Goal: Information Seeking & Learning: Learn about a topic

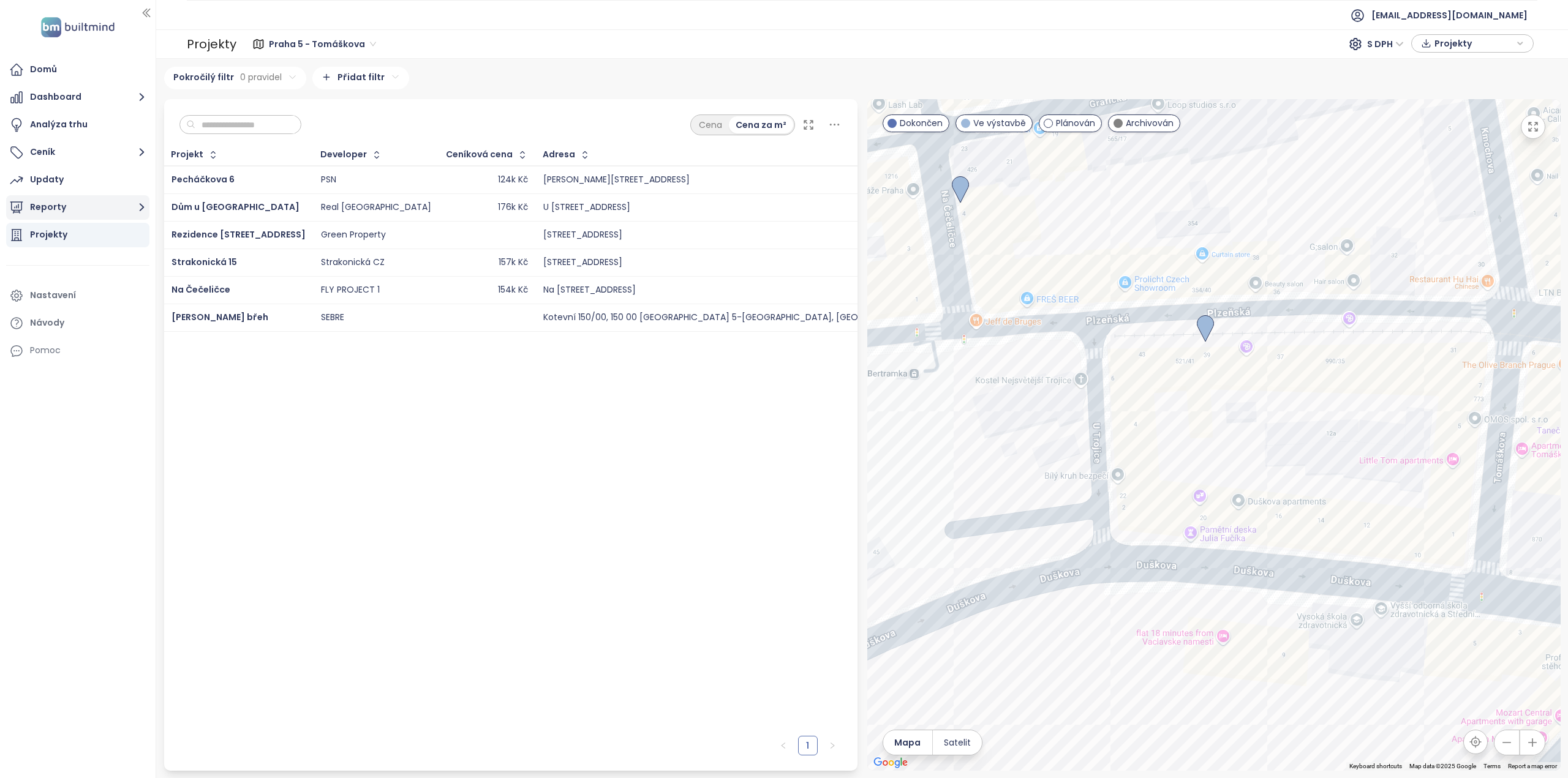
click at [63, 210] on button "Reporty" at bounding box center [77, 208] width 143 height 25
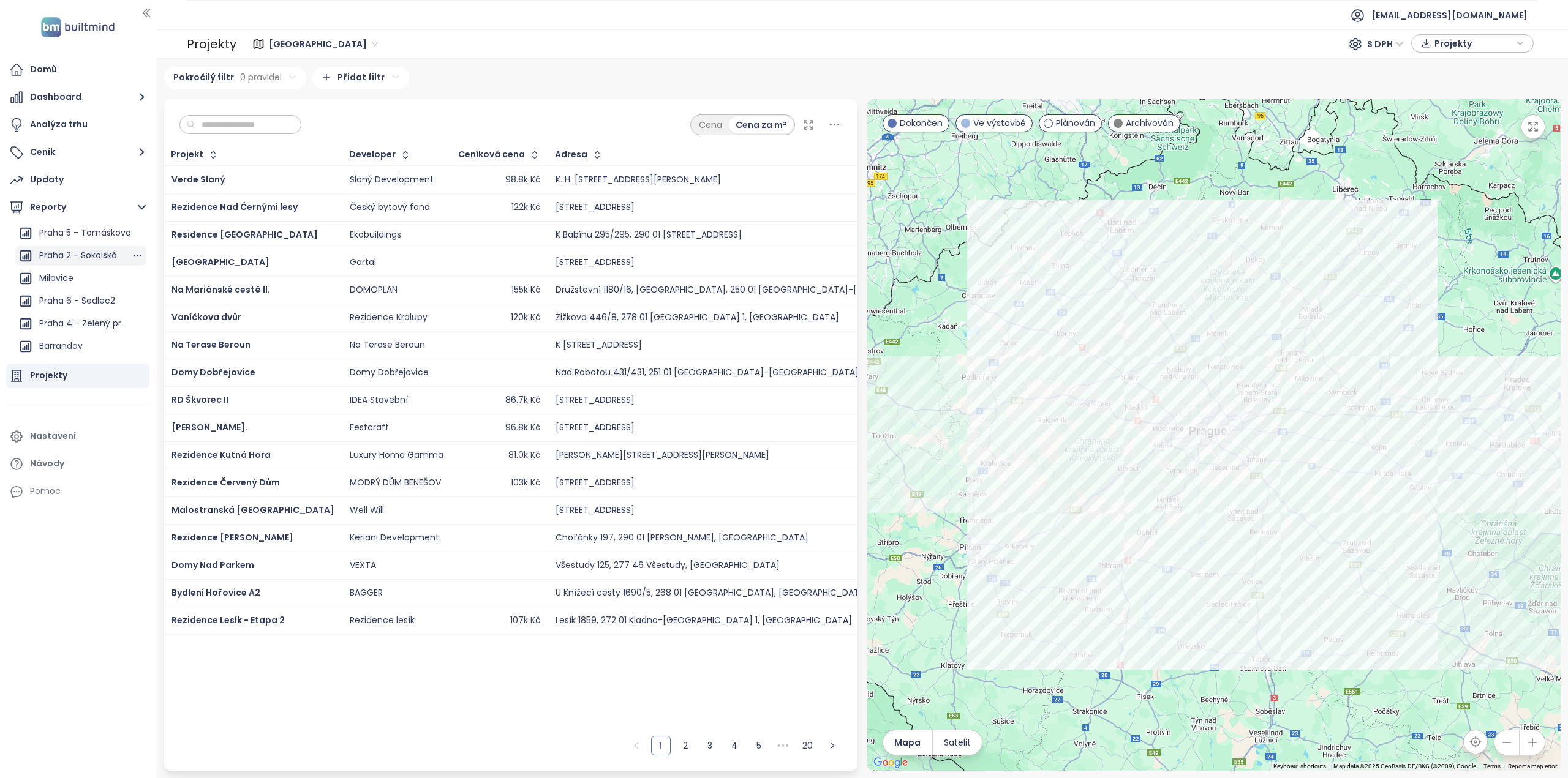
scroll to position [858, 0]
drag, startPoint x: 68, startPoint y: 277, endPoint x: 132, endPoint y: 311, distance: 72.5
click at [67, 277] on div "Praha 2 - Sokolská" at bounding box center [81, 284] width 131 height 20
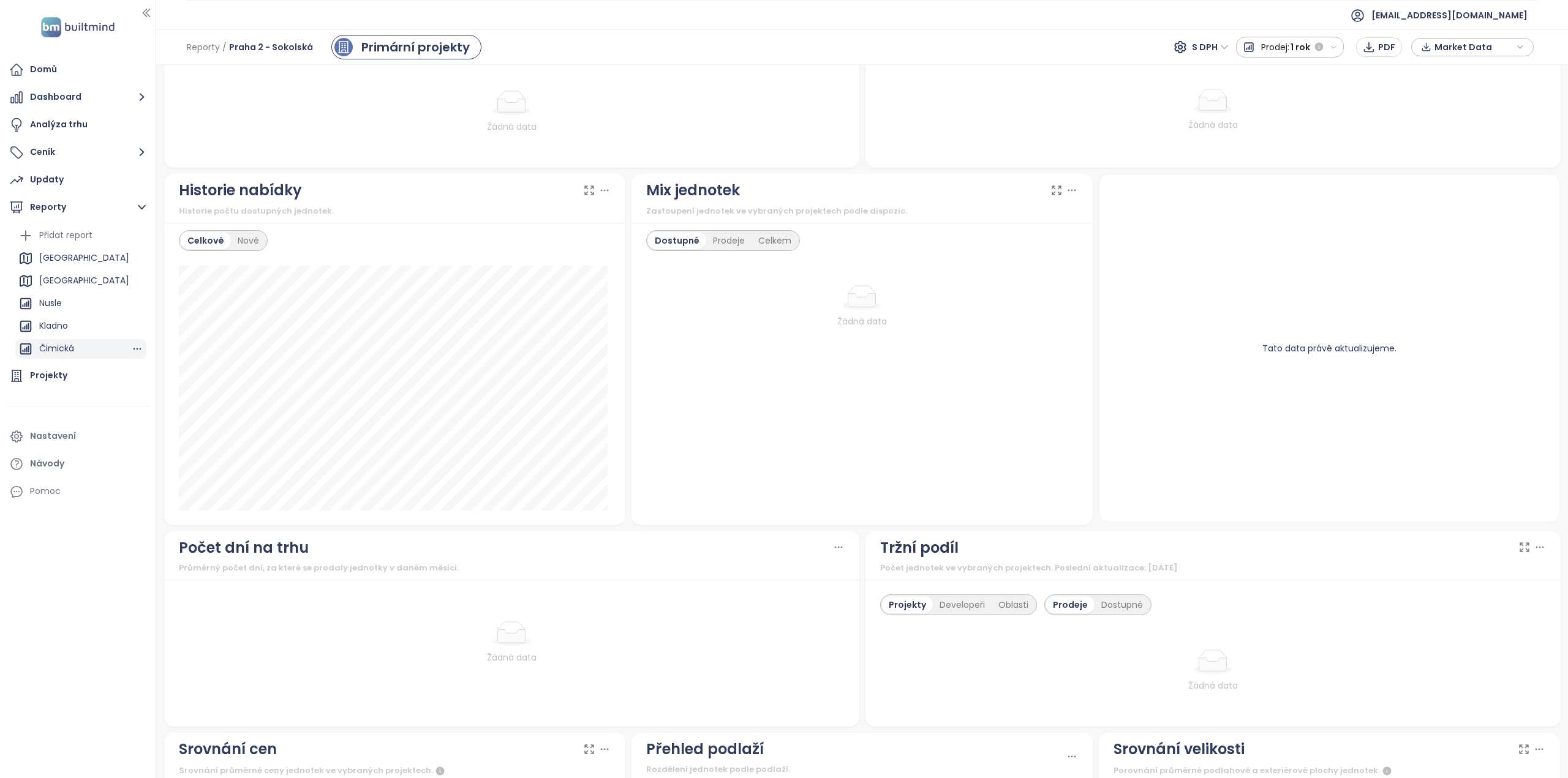
drag, startPoint x: 56, startPoint y: 373, endPoint x: 77, endPoint y: 358, distance: 25.8
click at [56, 373] on div "Projekty" at bounding box center [49, 376] width 38 height 15
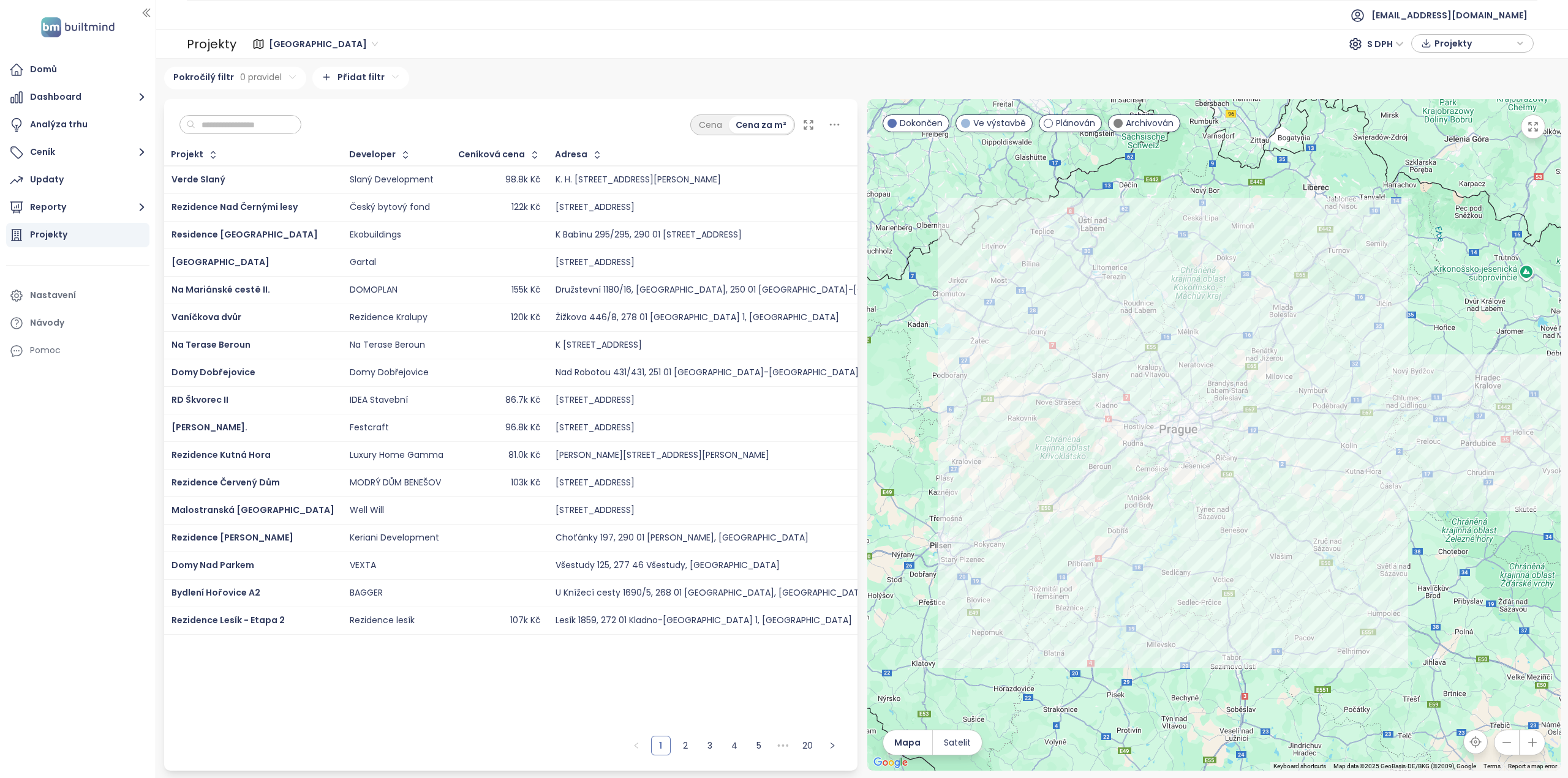
click at [322, 49] on span "[GEOGRAPHIC_DATA]" at bounding box center [323, 44] width 109 height 18
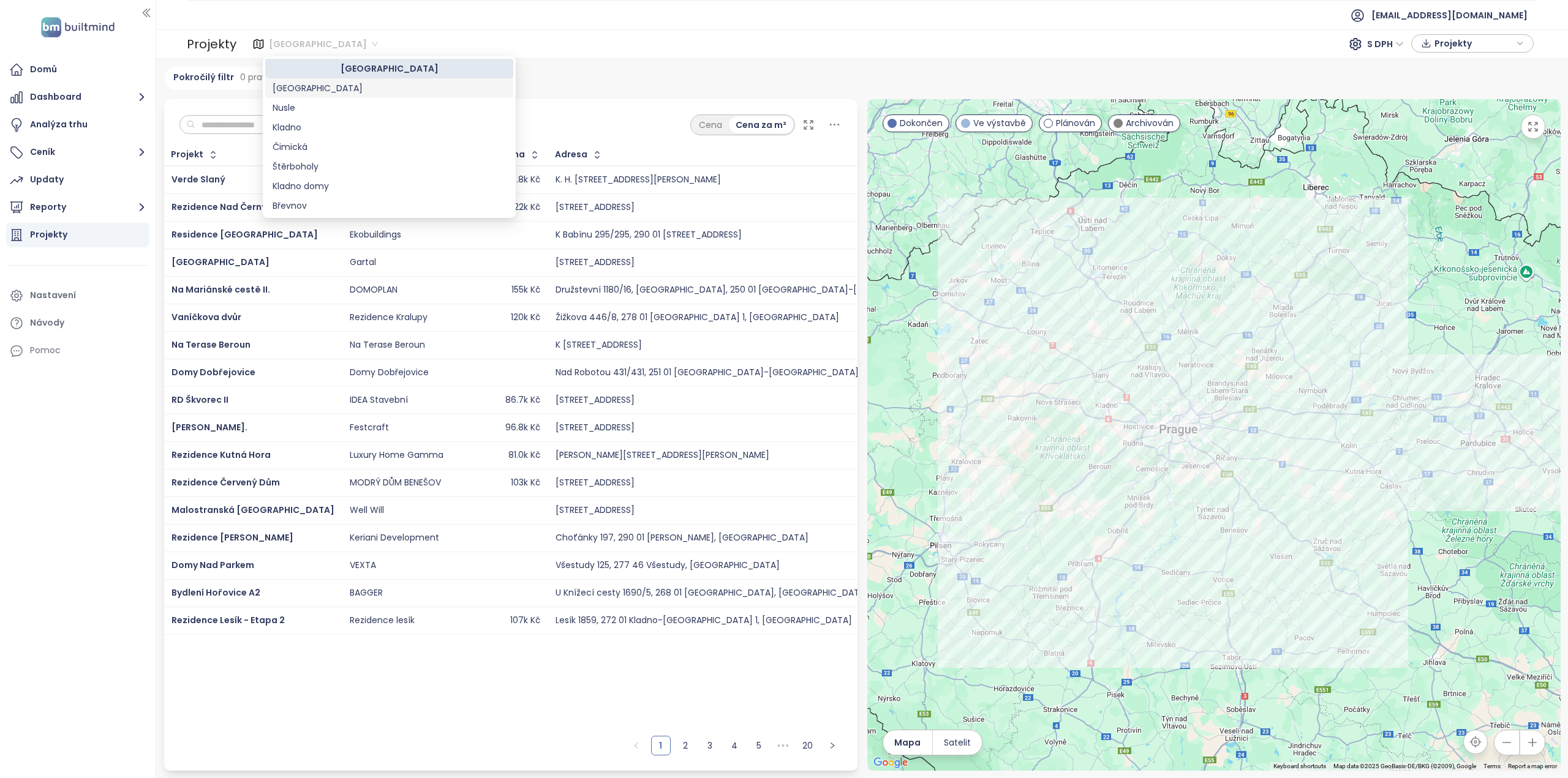
click at [301, 88] on div "[GEOGRAPHIC_DATA]" at bounding box center [389, 88] width 234 height 14
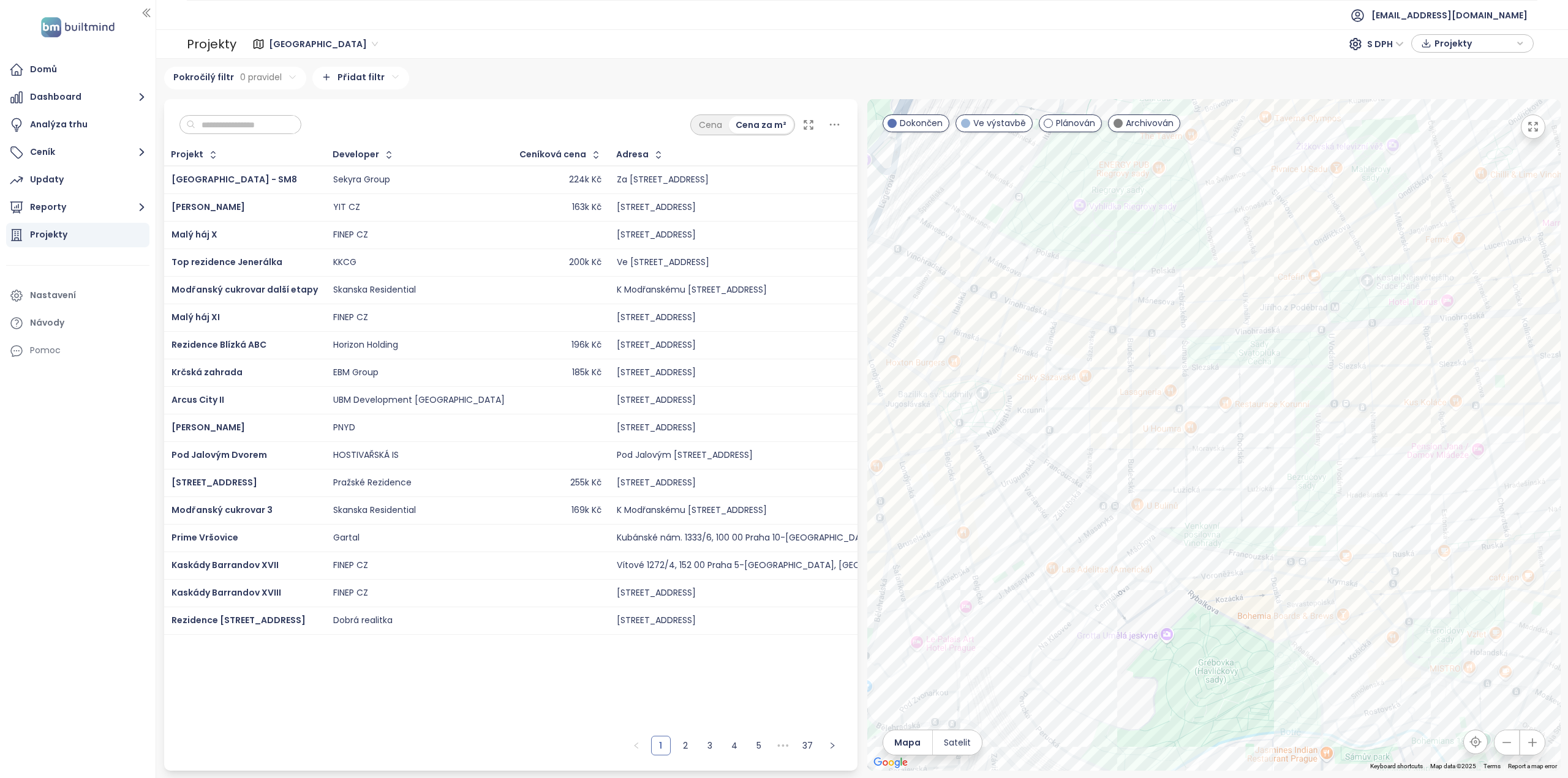
drag, startPoint x: 1289, startPoint y: 499, endPoint x: 1133, endPoint y: 479, distance: 157.3
click at [1133, 479] on div at bounding box center [1213, 435] width 693 height 672
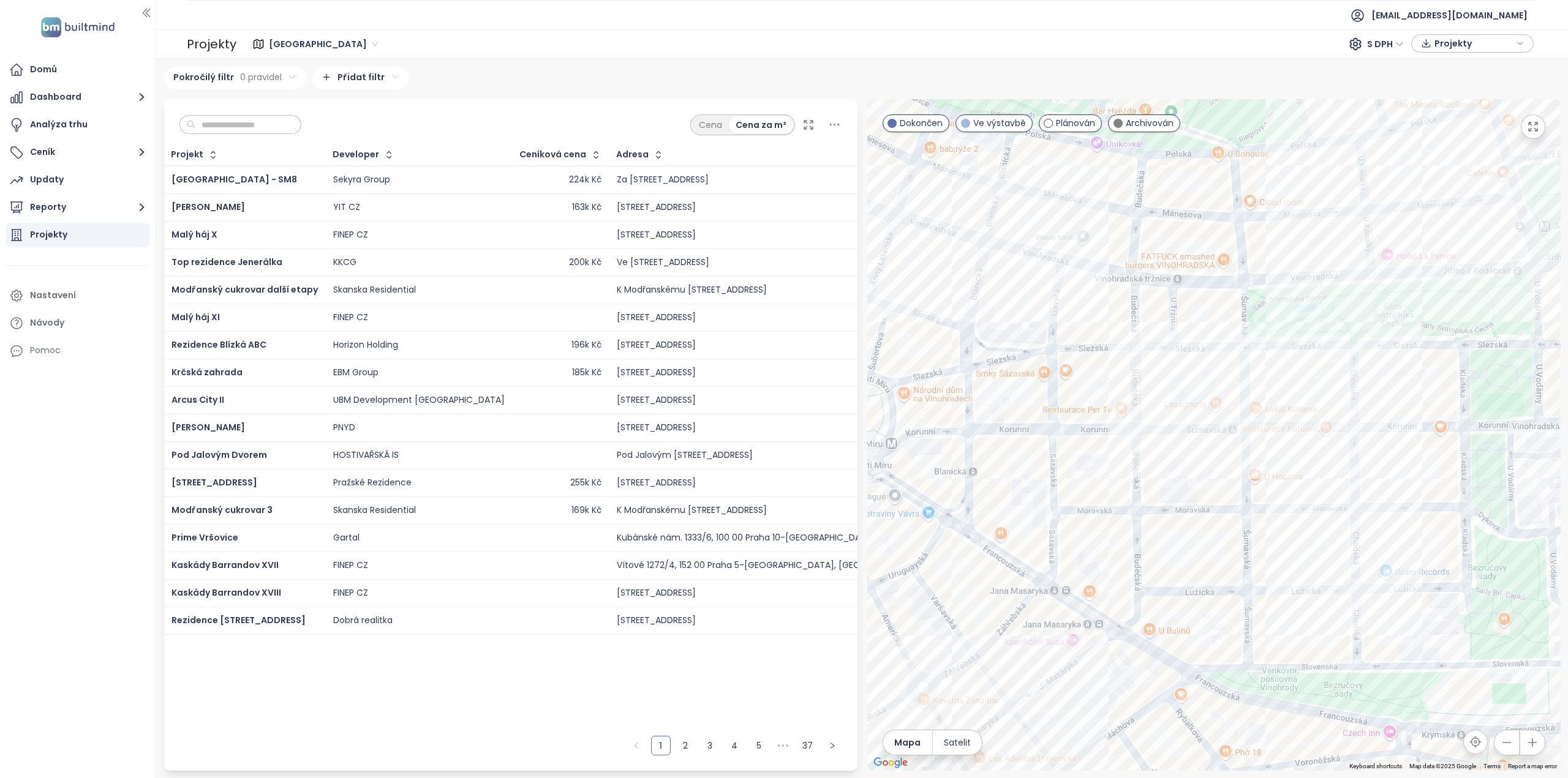
drag, startPoint x: 1035, startPoint y: 447, endPoint x: 1197, endPoint y: 528, distance: 181.1
click at [1197, 528] on div at bounding box center [1213, 435] width 693 height 672
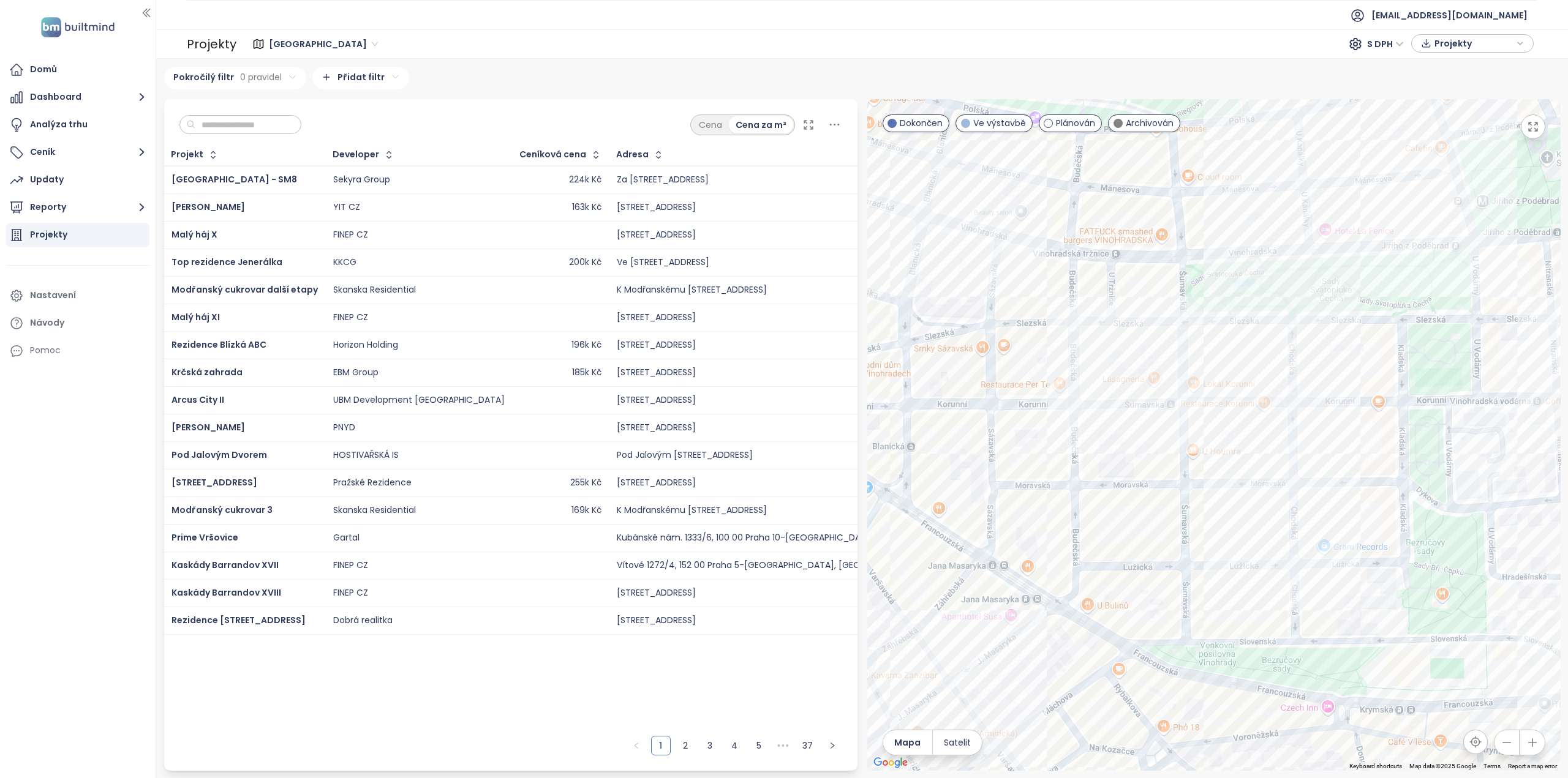
drag, startPoint x: 1228, startPoint y: 526, endPoint x: 1165, endPoint y: 500, distance: 68.2
click at [1165, 500] on div at bounding box center [1213, 435] width 693 height 672
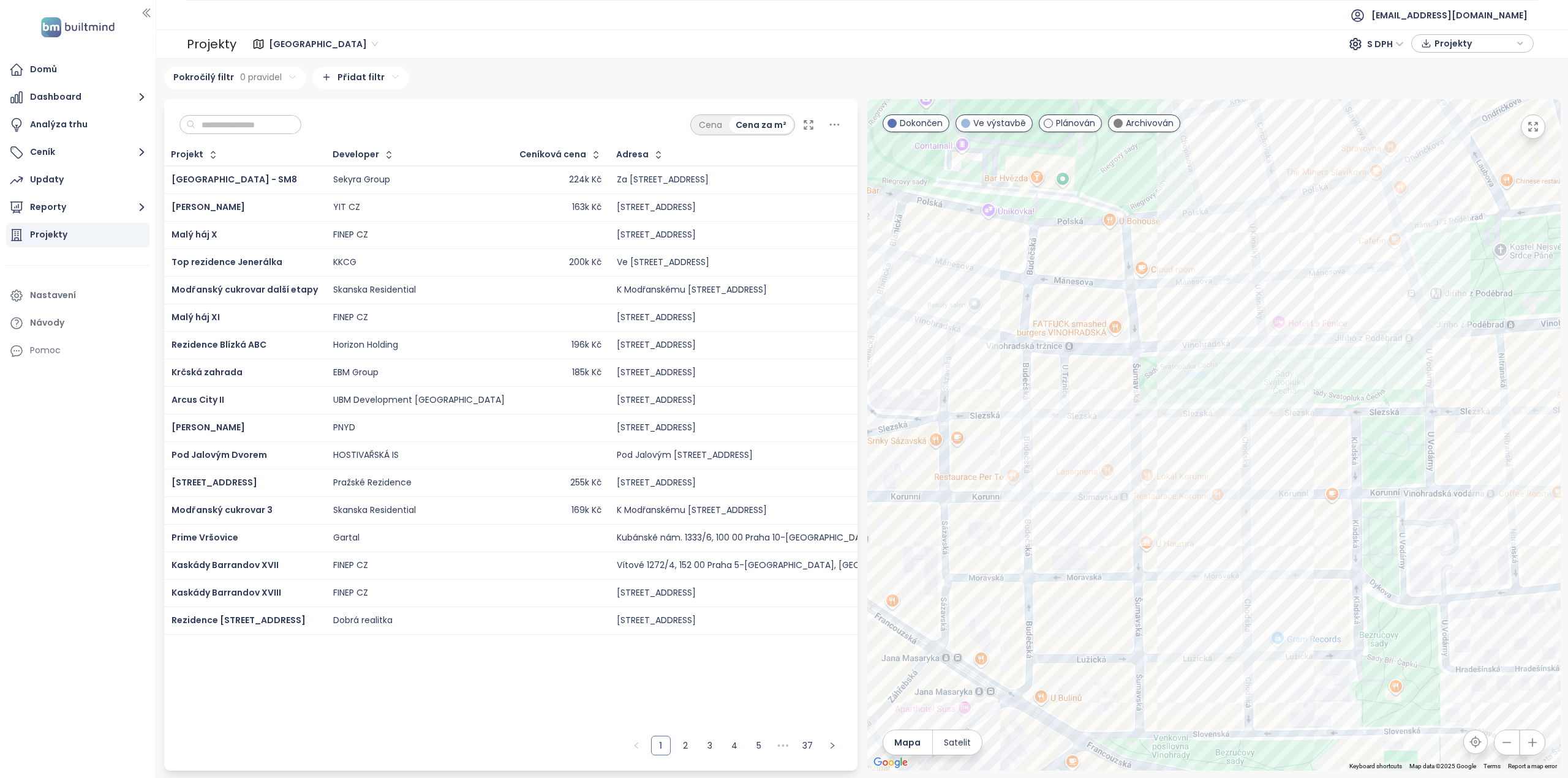
drag, startPoint x: 1194, startPoint y: 426, endPoint x: 1176, endPoint y: 460, distance: 38.5
click at [1176, 460] on div at bounding box center [1213, 435] width 693 height 672
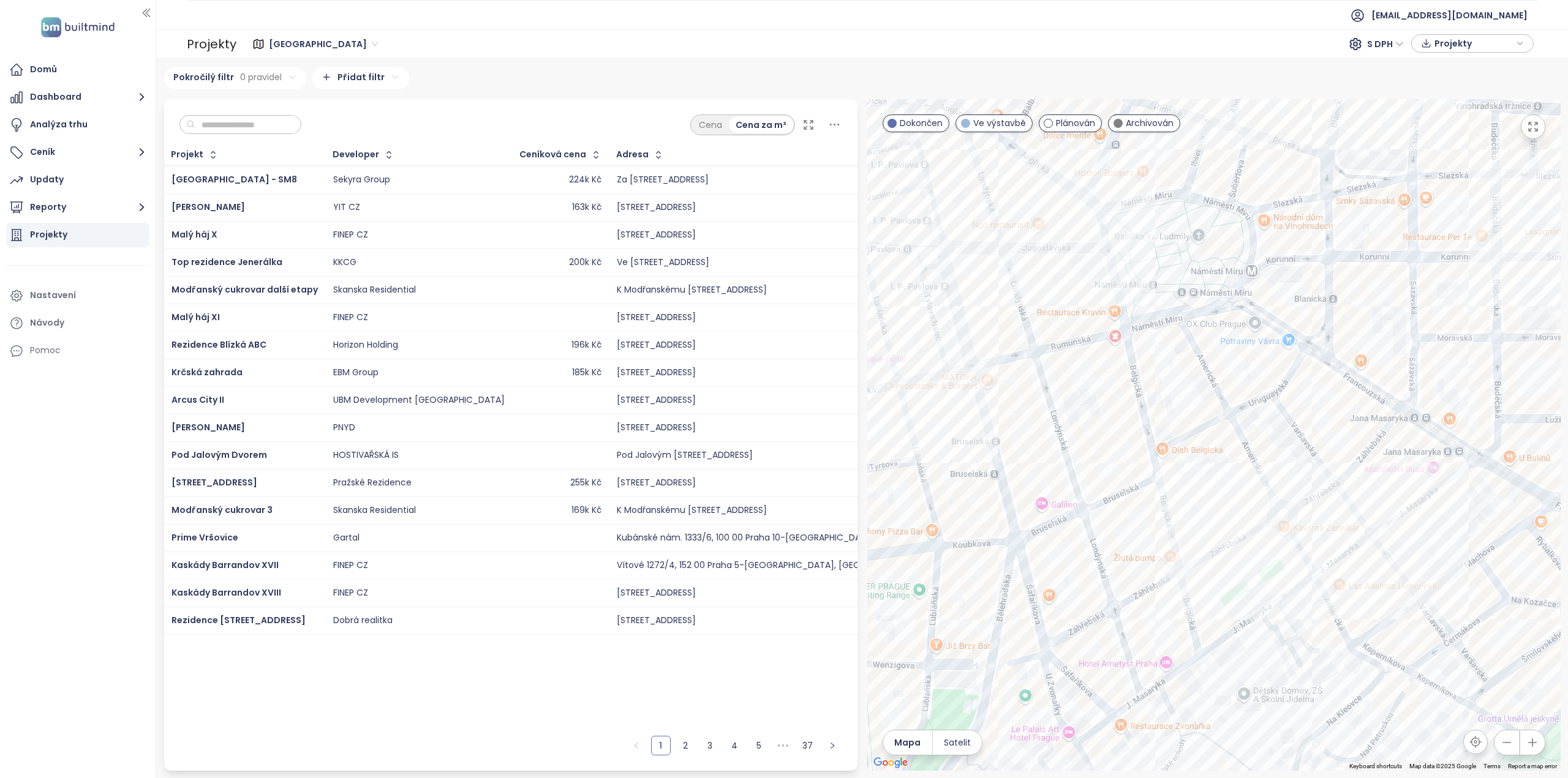
drag, startPoint x: 1077, startPoint y: 508, endPoint x: 1226, endPoint y: 494, distance: 149.7
click at [1195, 465] on div at bounding box center [1213, 435] width 693 height 672
click at [1243, 531] on div "[STREET_ADDRESS]" at bounding box center [1213, 435] width 693 height 672
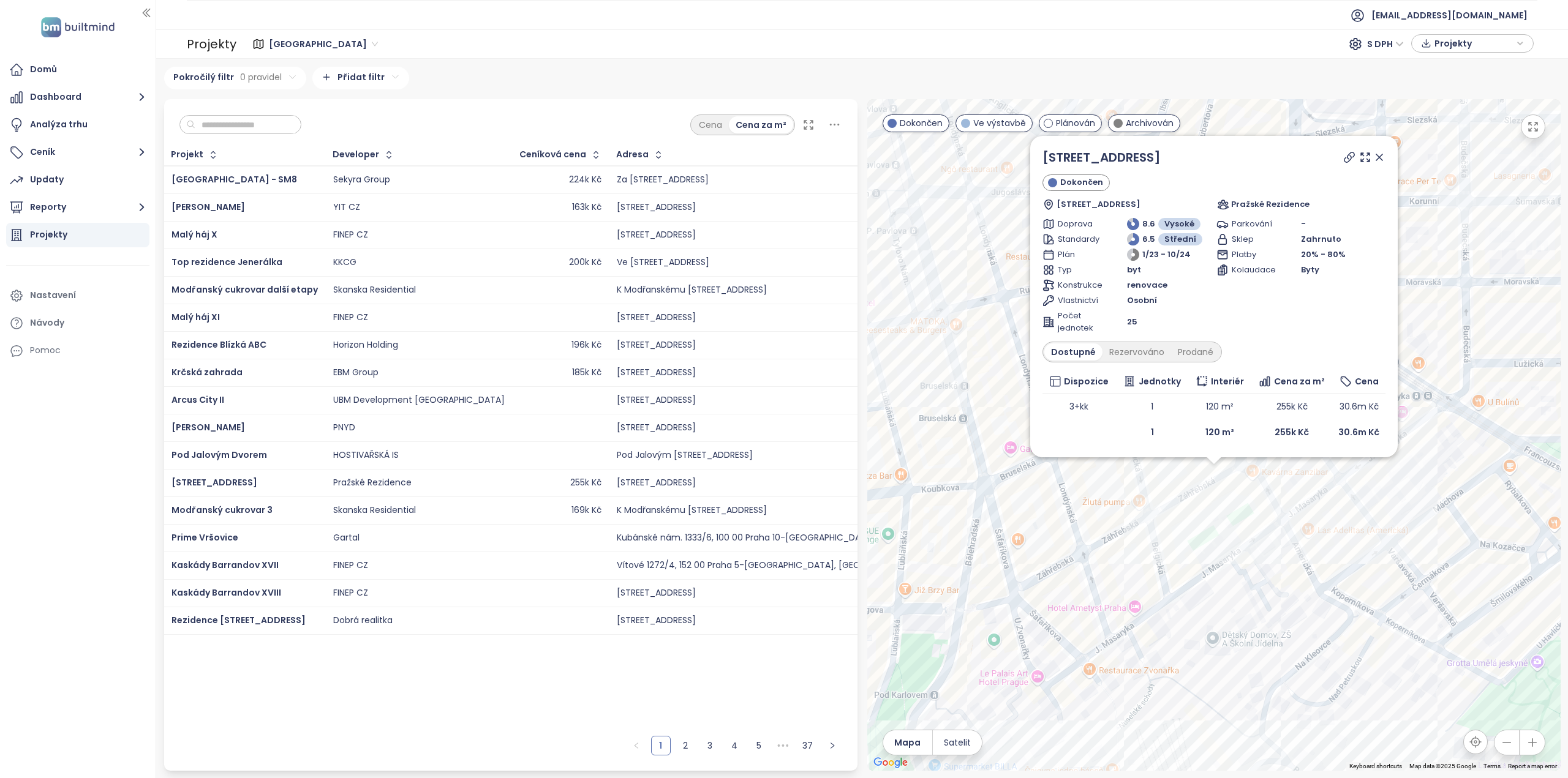
click at [1243, 532] on div "Záhřebská 28 Dokončen [STREET_ADDRESS] Pražské Rezidence Doprava 8.6 Vysoké Sta…" at bounding box center [1213, 435] width 693 height 672
click at [1383, 155] on icon at bounding box center [1379, 157] width 12 height 12
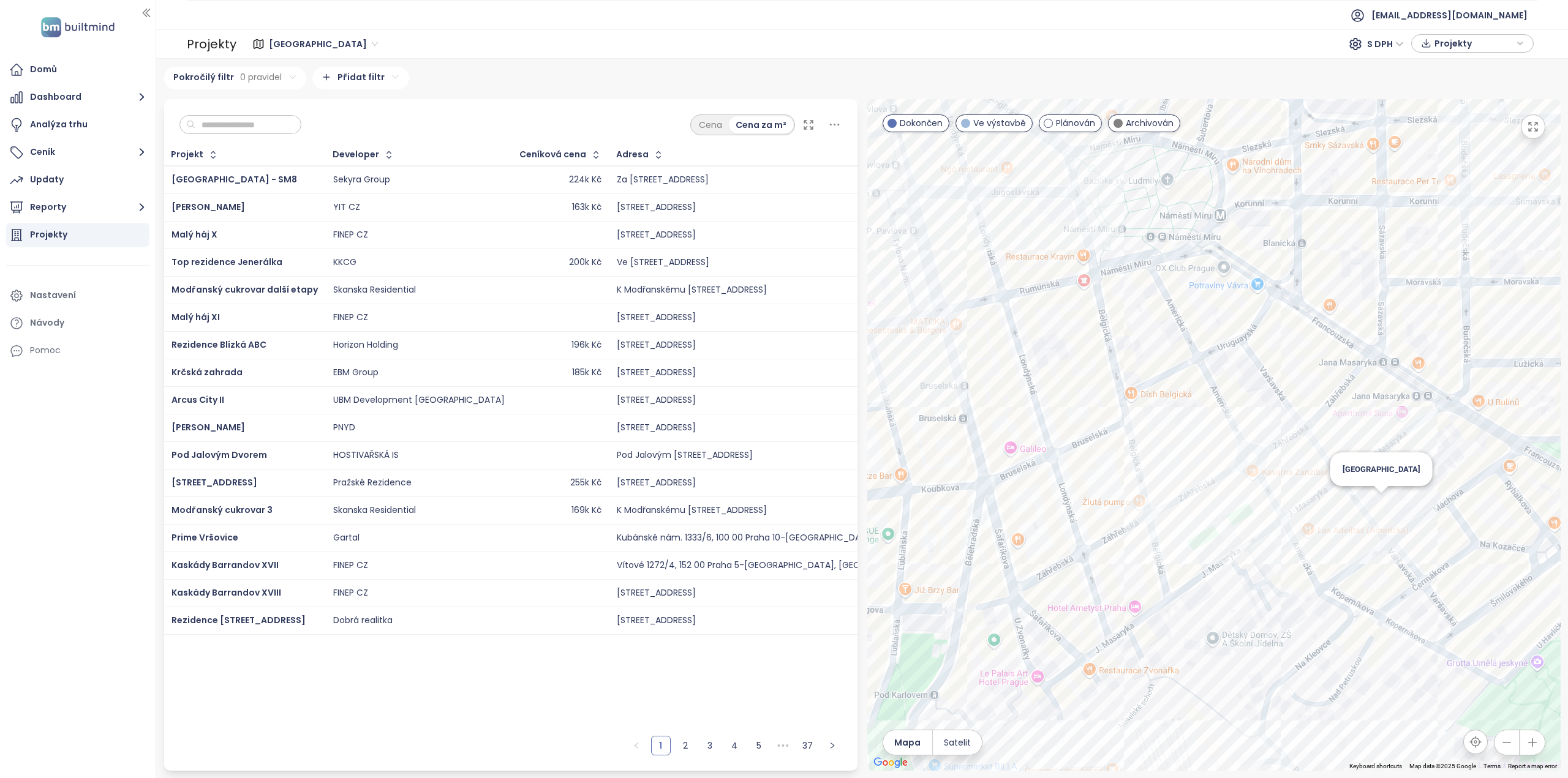
click at [1378, 501] on div "[GEOGRAPHIC_DATA]" at bounding box center [1213, 435] width 693 height 672
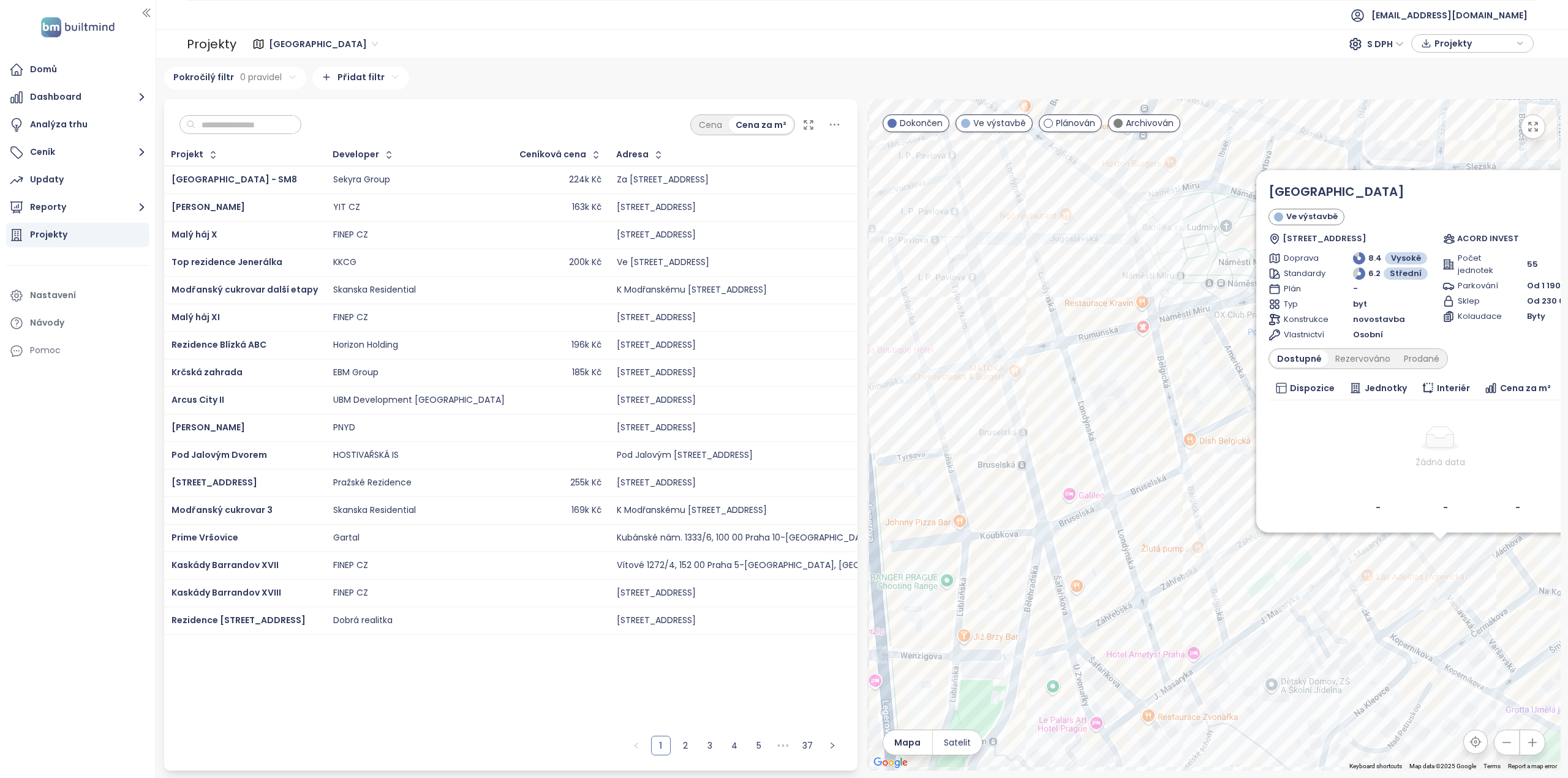
drag, startPoint x: 964, startPoint y: 357, endPoint x: 1184, endPoint y: 389, distance: 222.3
click at [1184, 389] on div "Cavallo Plaza Ve výstavbě [STREET_ADDRESS] ACORD INVEST Doprava 8.4 Vysoké Stan…" at bounding box center [1213, 435] width 693 height 672
click at [1170, 386] on div "Cavallo Plaza Ve výstavbě [STREET_ADDRESS] ACORD INVEST Doprava 8.4 Vysoké Stan…" at bounding box center [1213, 435] width 693 height 672
drag, startPoint x: 1462, startPoint y: 193, endPoint x: 1265, endPoint y: 200, distance: 197.1
click at [1263, 200] on div "Cavallo Plaza Ve výstavbě [STREET_ADDRESS] ACORD INVEST Doprava 8.4 Vysoké Stan…" at bounding box center [1440, 351] width 368 height 362
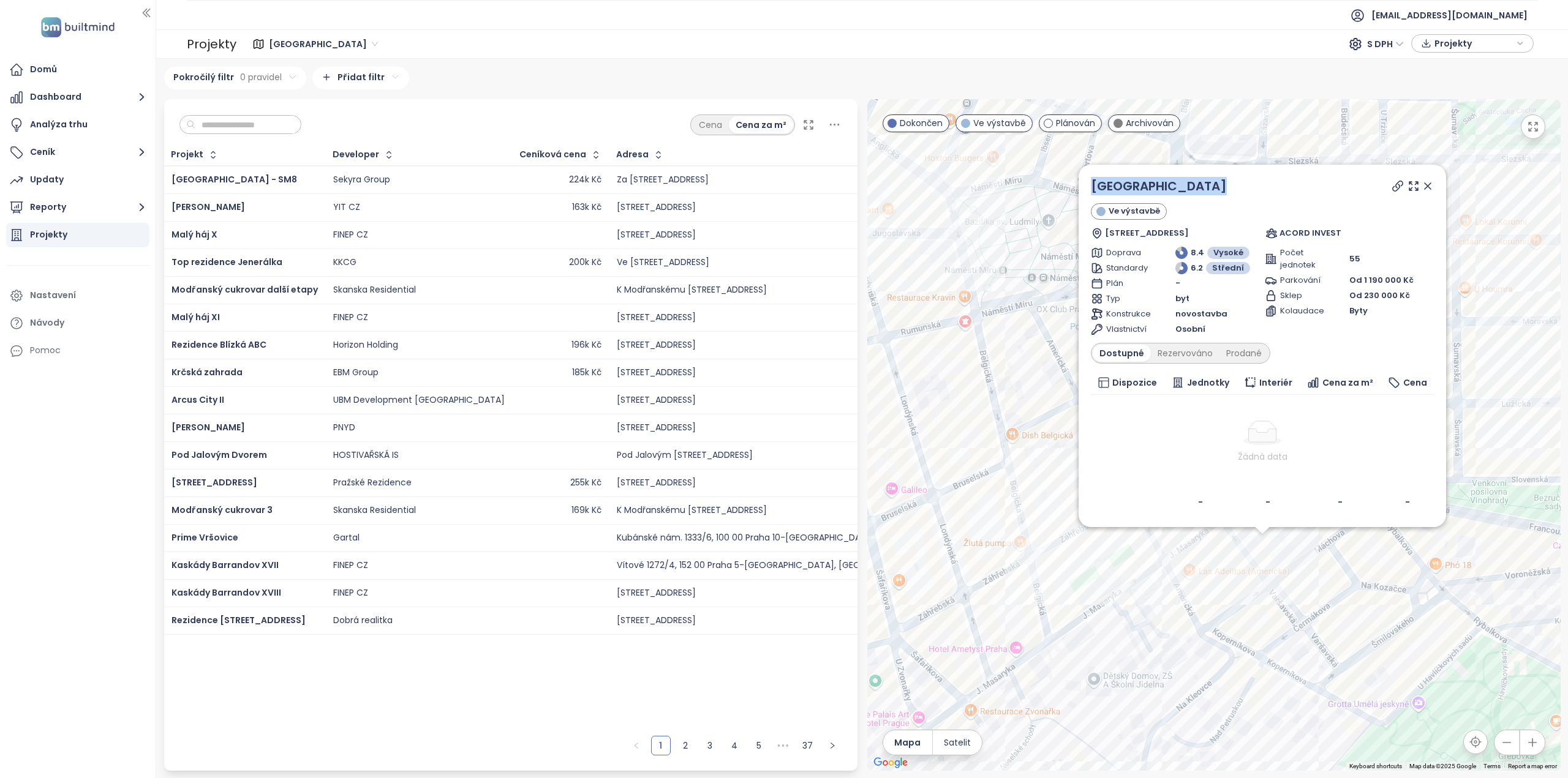
drag, startPoint x: 977, startPoint y: 238, endPoint x: 927, endPoint y: 232, distance: 50.4
click at [927, 232] on div "Cavallo Plaza Ve výstavbě [STREET_ADDRESS] ACORD INVEST Doprava 8.4 Vysoké Stan…" at bounding box center [1213, 435] width 693 height 672
click at [1425, 185] on icon at bounding box center [1427, 186] width 12 height 12
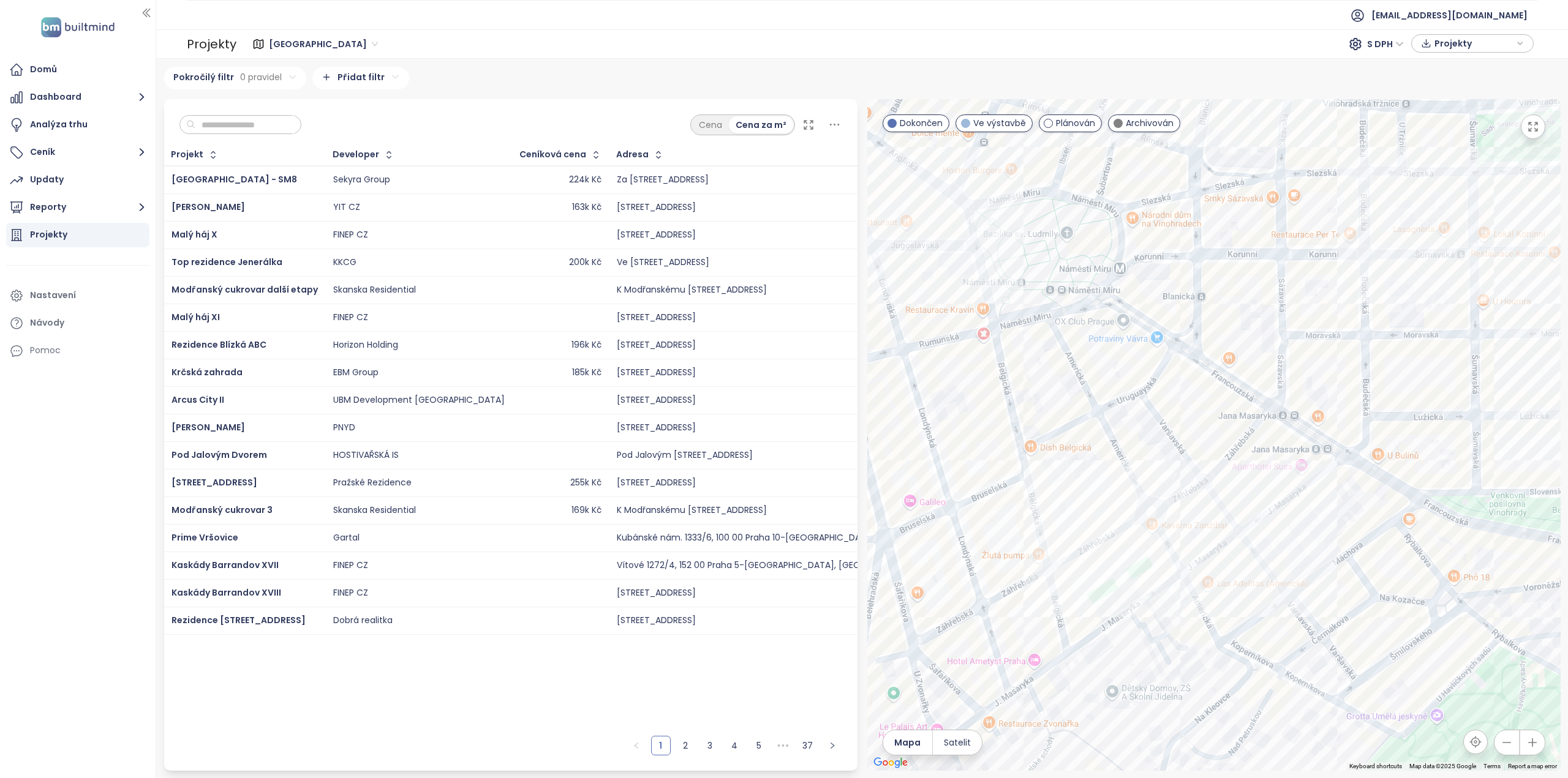
click at [1079, 433] on div at bounding box center [1213, 435] width 693 height 672
click at [1276, 554] on div at bounding box center [1213, 435] width 693 height 672
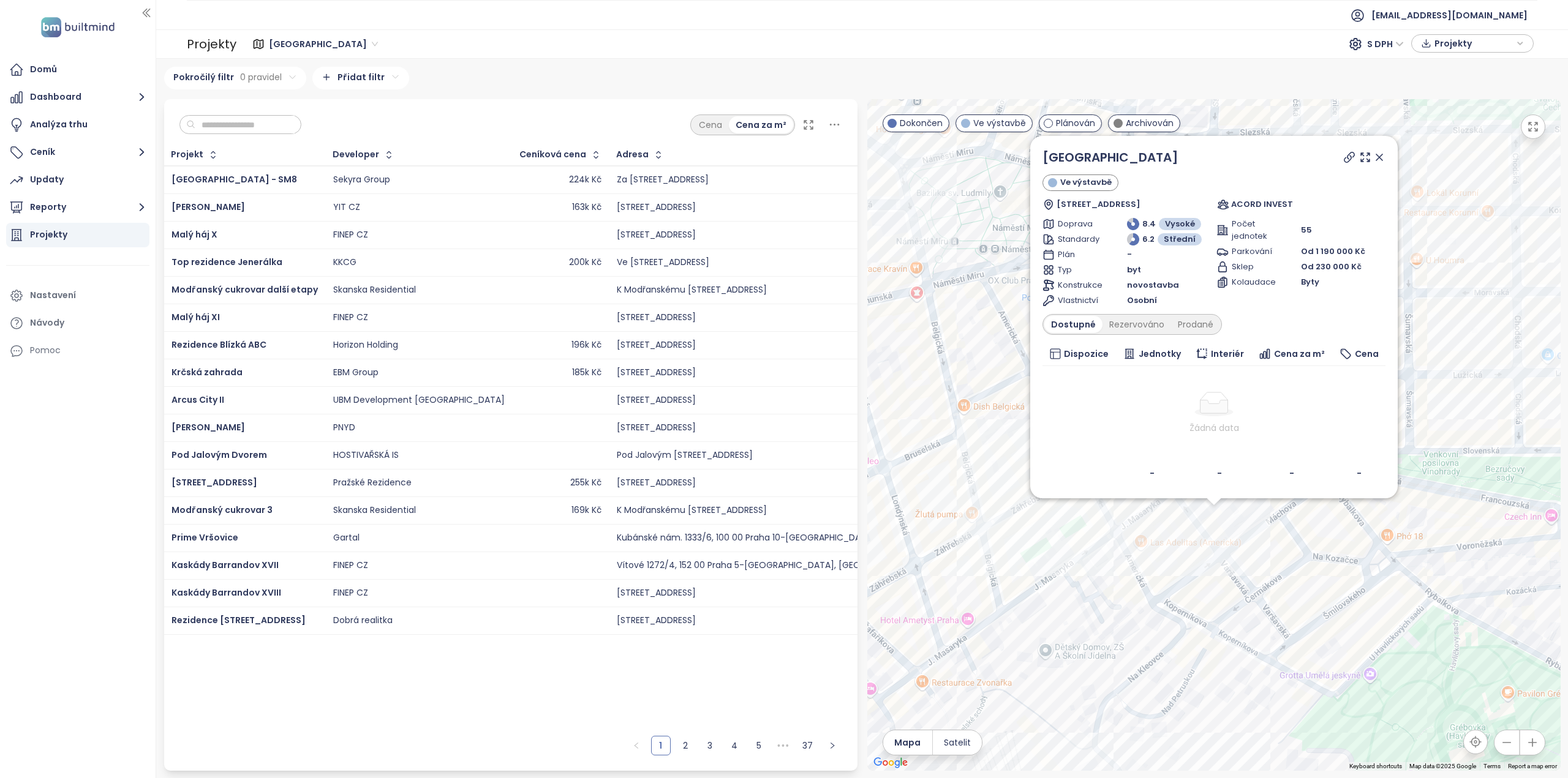
click at [1114, 529] on div "Cavallo Plaza Ve výstavbě [STREET_ADDRESS] ACORD INVEST Doprava 8.4 Vysoké Stan…" at bounding box center [1213, 435] width 693 height 672
drag, startPoint x: 1138, startPoint y: 125, endPoint x: 1349, endPoint y: 146, distance: 212.0
click at [1138, 124] on span "Archivován" at bounding box center [1150, 124] width 48 height 14
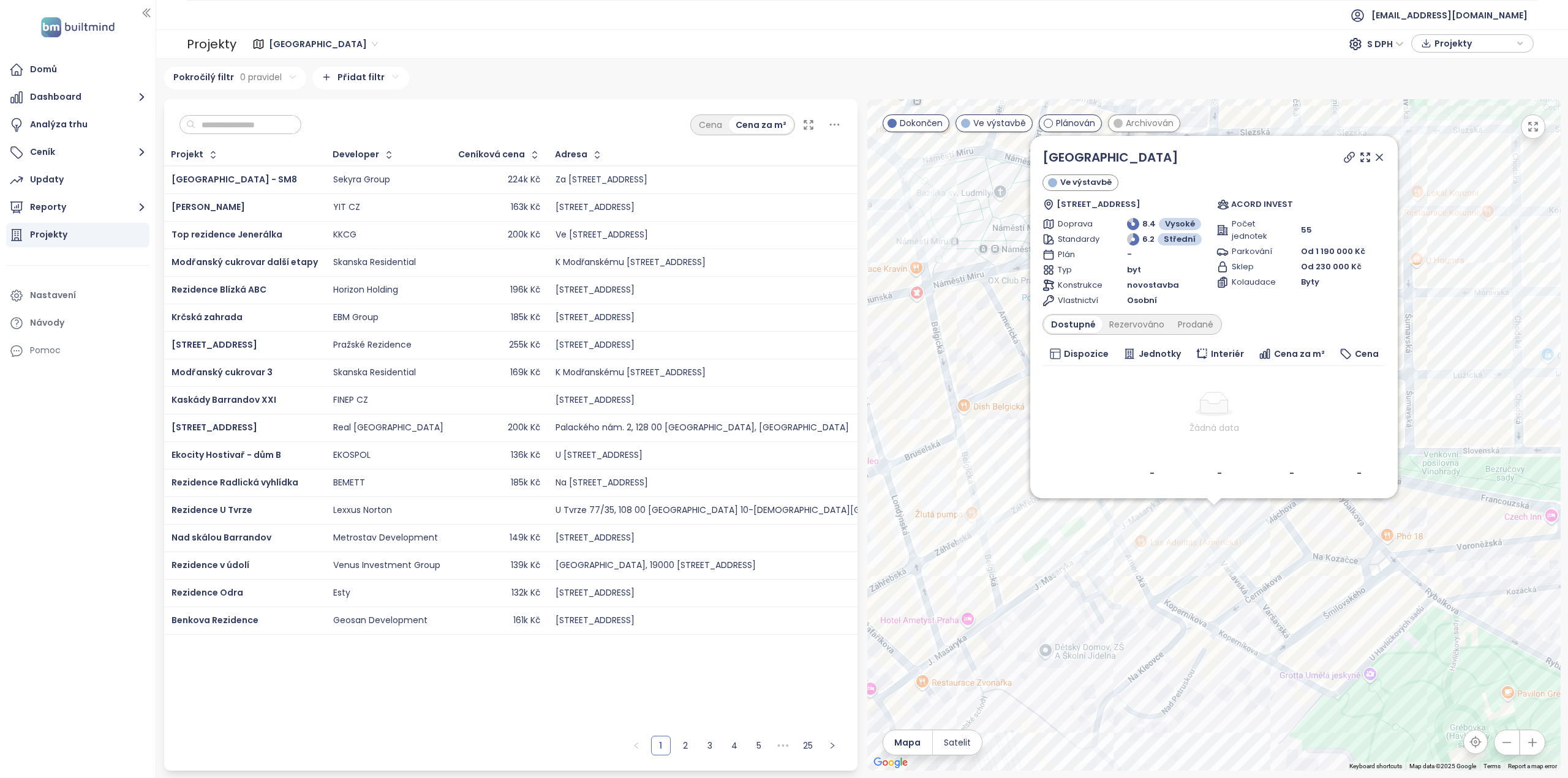
click at [1381, 155] on icon at bounding box center [1379, 157] width 6 height 6
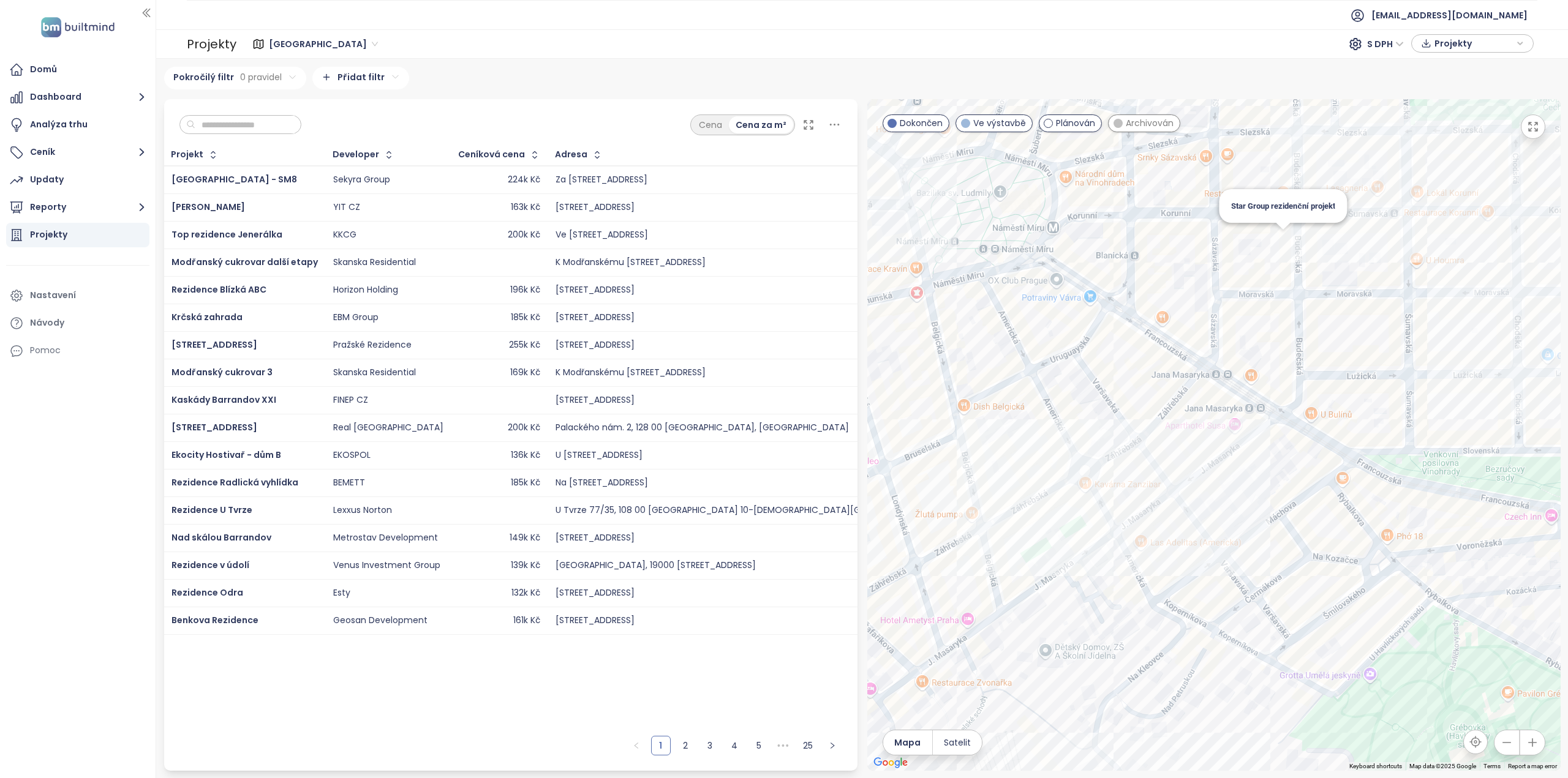
click at [1279, 239] on div "Star Group rezidenční projekt" at bounding box center [1213, 435] width 693 height 672
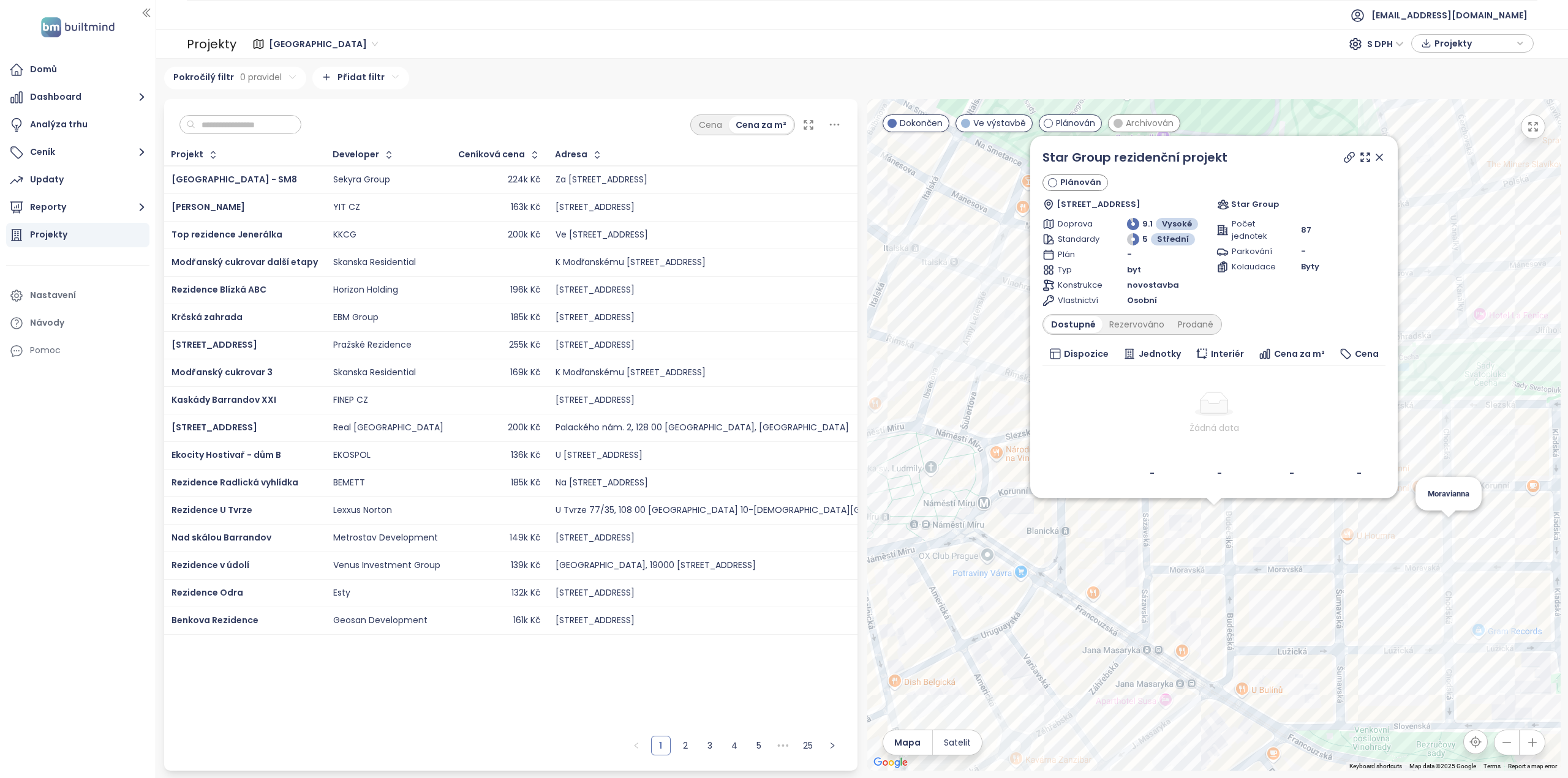
click at [1450, 520] on div "Star Group rezidenční projekt Plánován Budečská 773/19, [GEOGRAPHIC_DATA], [GEO…" at bounding box center [1213, 435] width 693 height 672
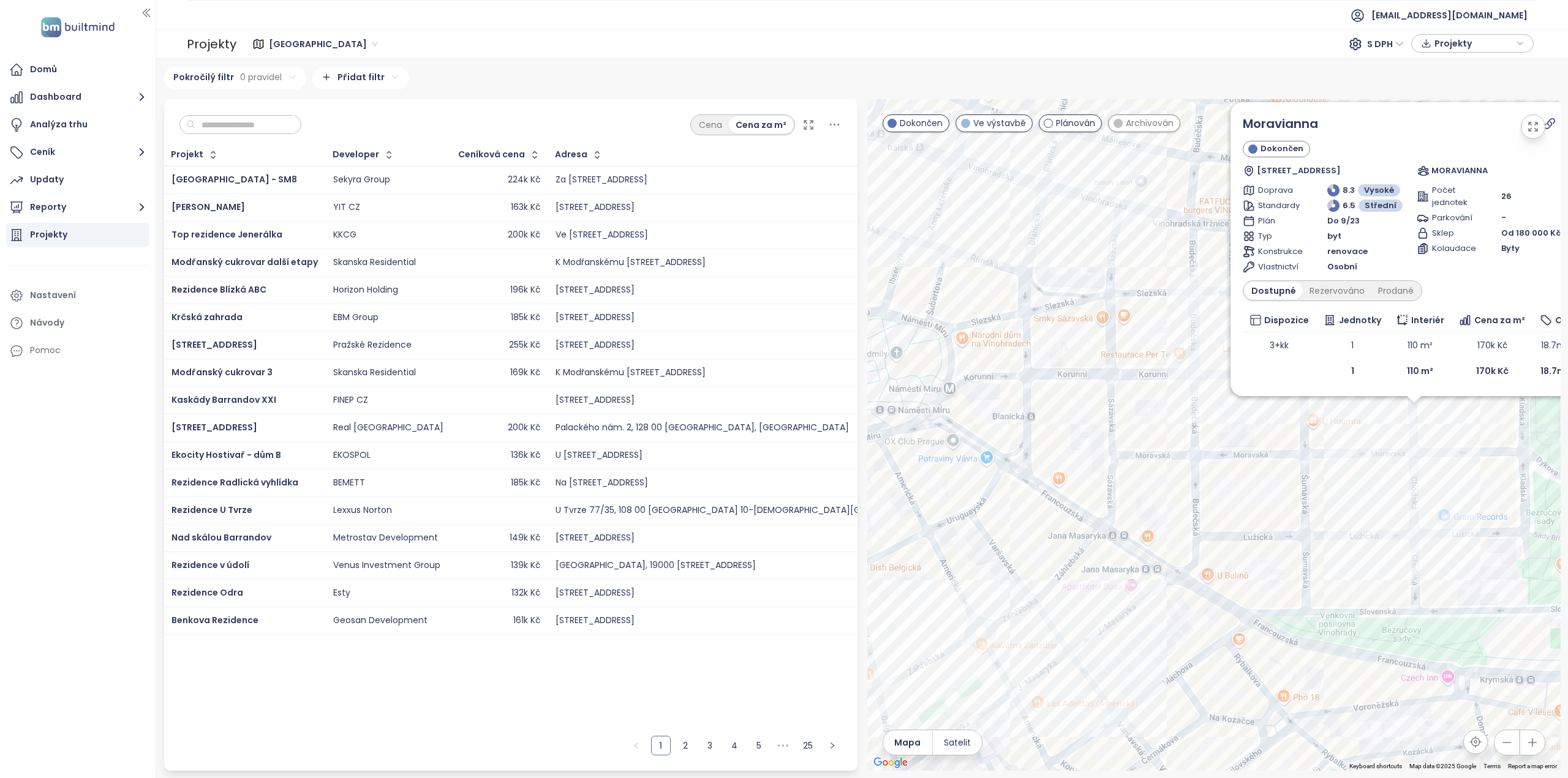
drag, startPoint x: 1042, startPoint y: 511, endPoint x: 1232, endPoint y: 479, distance: 192.7
click at [1232, 479] on div "Moravianna Dokončen [STREET_ADDRESS] MORAVIANNA Doprava 8.3 Vysoké Standardy 6.…" at bounding box center [1213, 435] width 693 height 672
click at [936, 651] on div "Moravianna Dokončen [STREET_ADDRESS] MORAVIANNA Doprava 8.3 Vysoké Standardy 6.…" at bounding box center [1213, 435] width 693 height 672
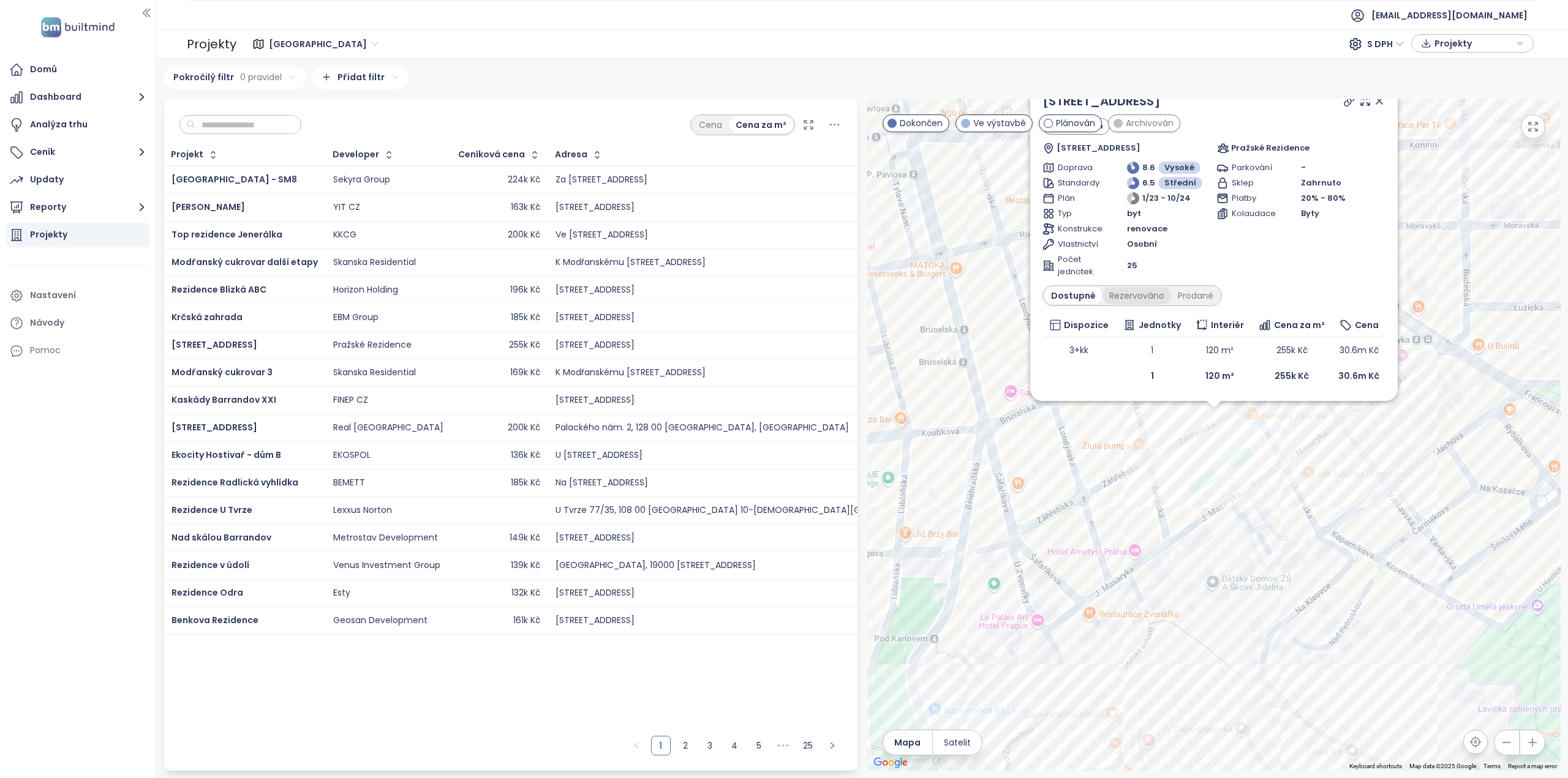
click at [1136, 300] on div "Rezervováno" at bounding box center [1137, 295] width 69 height 17
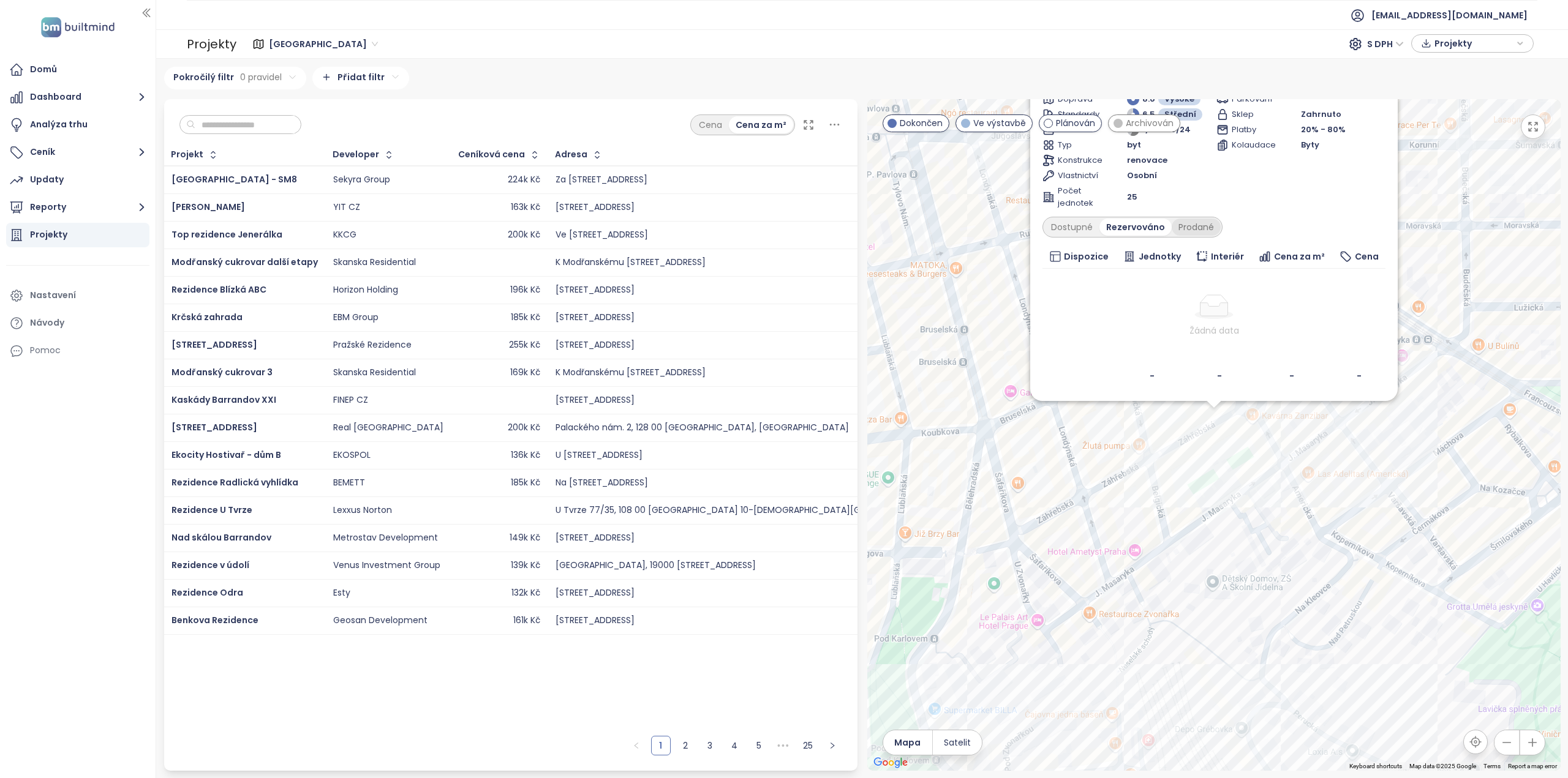
click at [1196, 234] on div "Prodané" at bounding box center [1195, 228] width 49 height 17
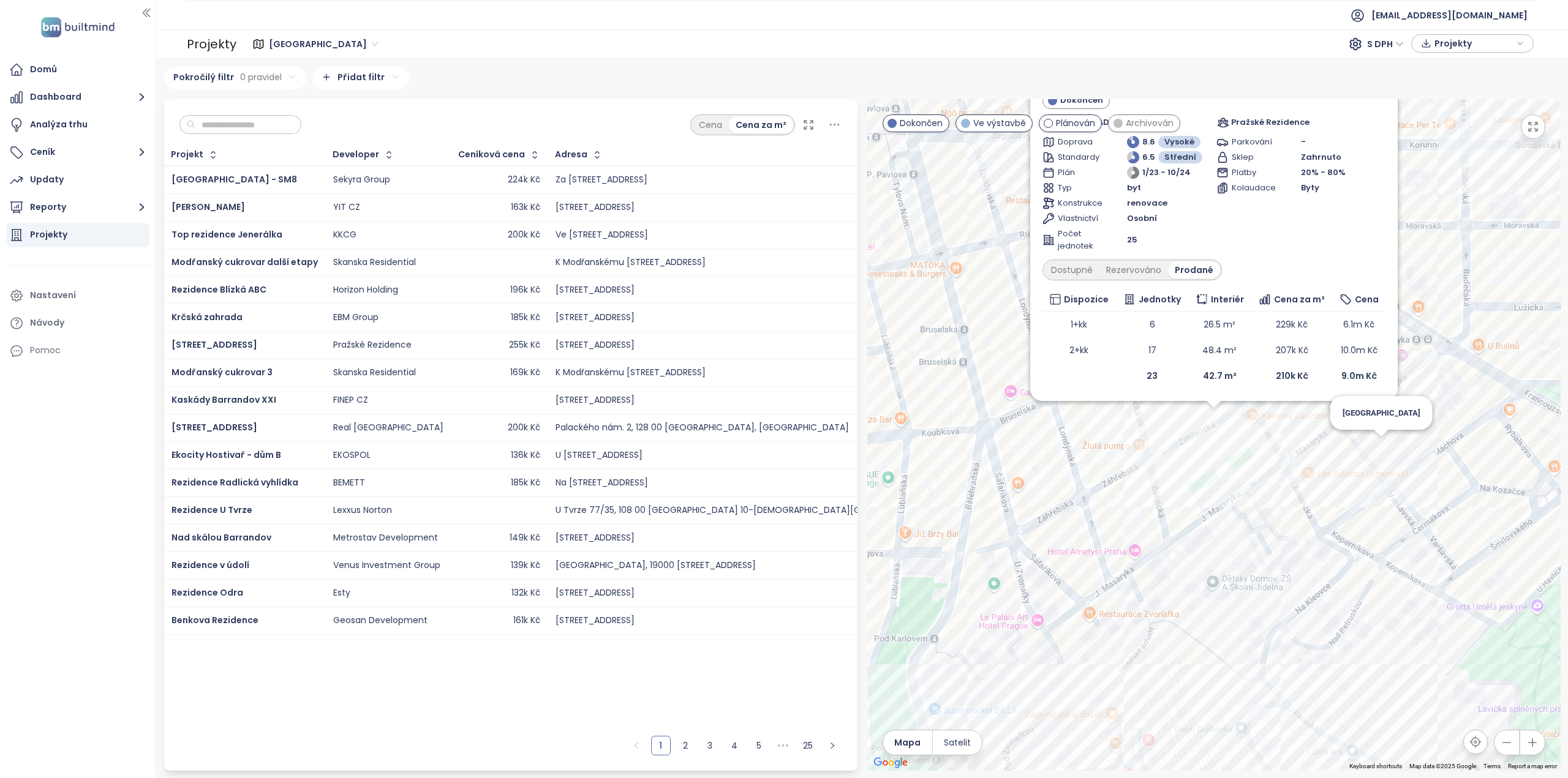
click at [1378, 442] on div "Záhřebská 28 Dokončen [STREET_ADDRESS] Pražské Rezidence Doprava 8.6 Vysoké Sta…" at bounding box center [1213, 435] width 693 height 672
